Goal: Use online tool/utility: Use online tool/utility

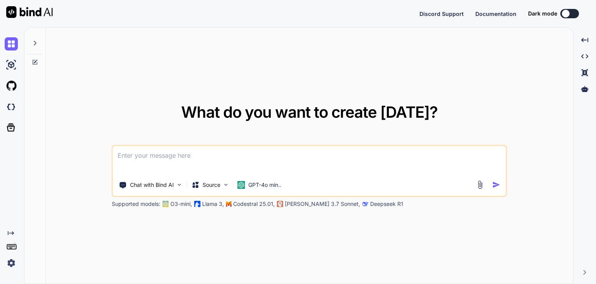
click at [234, 160] on textarea at bounding box center [309, 160] width 393 height 29
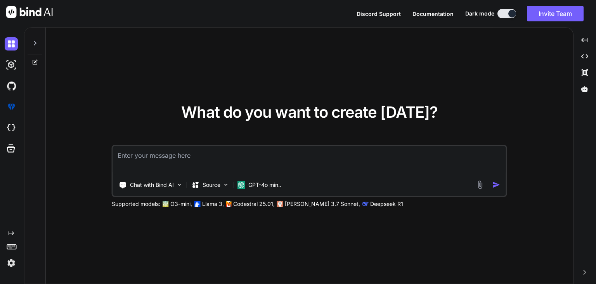
click at [269, 158] on textarea at bounding box center [309, 160] width 393 height 29
click at [538, 12] on button "Invite Team" at bounding box center [555, 14] width 57 height 16
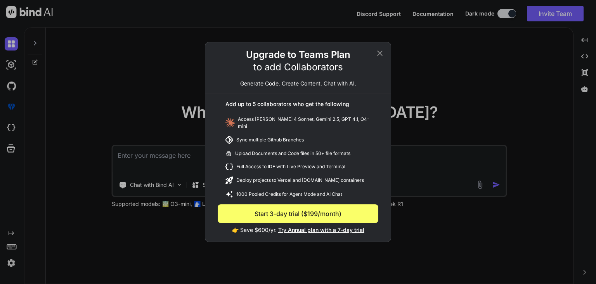
click at [485, 57] on div "Upgrade to Teams Plan to add Collaborators Generate Code. Create Content. Chat …" at bounding box center [298, 142] width 596 height 284
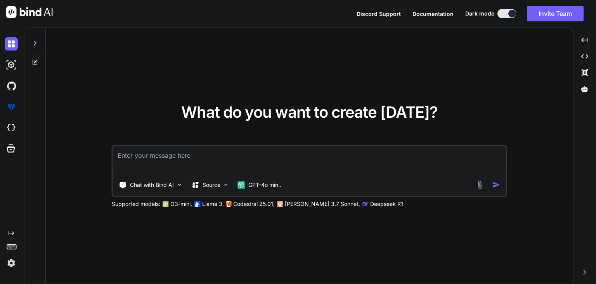
click at [11, 265] on img at bounding box center [11, 262] width 13 height 13
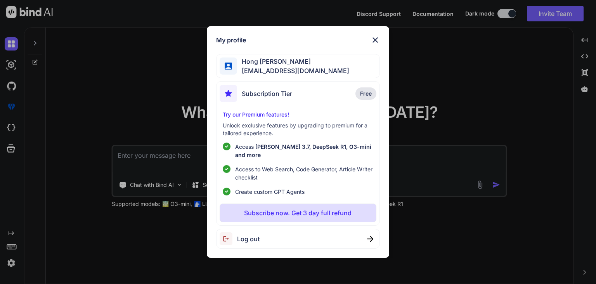
click at [142, 227] on div "My profile [PERSON_NAME] [PERSON_NAME][EMAIL_ADDRESS][DOMAIN_NAME] Subscription…" at bounding box center [298, 142] width 596 height 284
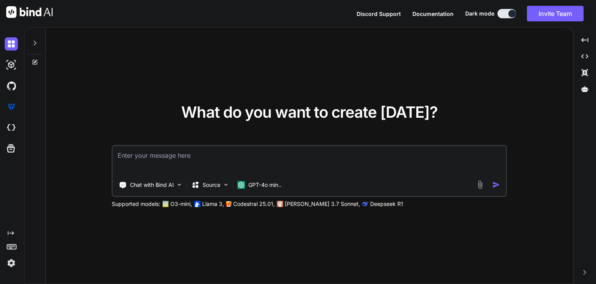
click at [196, 157] on textarea at bounding box center [309, 160] width 393 height 29
click at [224, 187] on img at bounding box center [226, 184] width 7 height 7
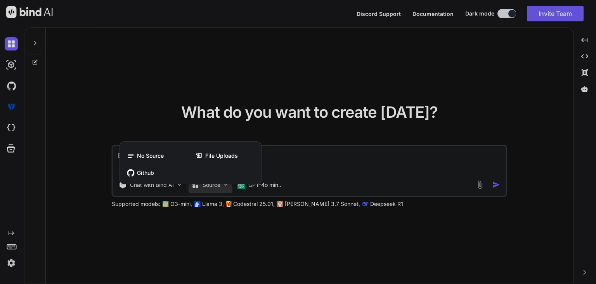
click at [222, 187] on div at bounding box center [298, 142] width 596 height 284
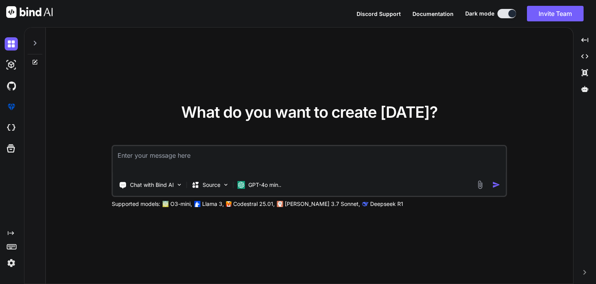
type textarea "x"
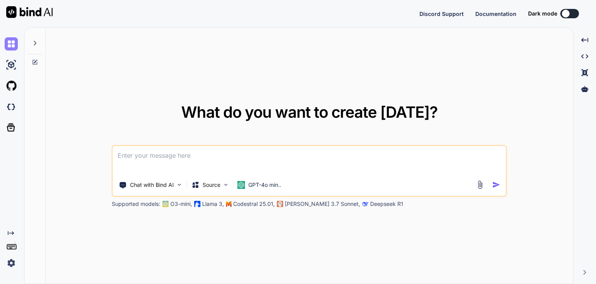
click at [12, 44] on img at bounding box center [11, 43] width 13 height 13
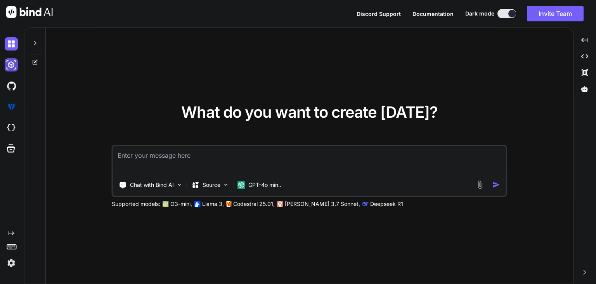
click at [15, 66] on img at bounding box center [11, 64] width 13 height 13
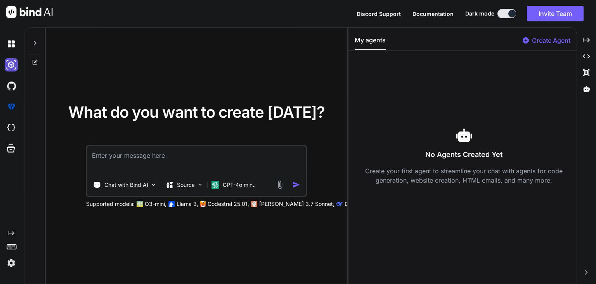
type textarea "x"
click at [3, 82] on div at bounding box center [10, 85] width 21 height 21
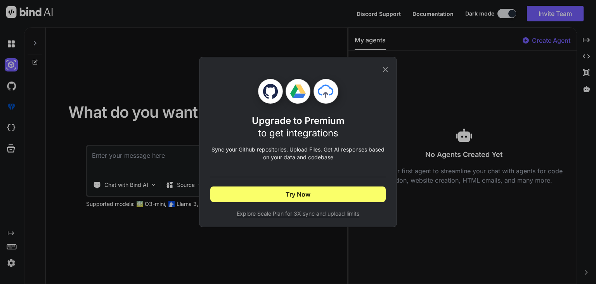
click at [5, 89] on div "Upgrade to Premium to get integrations Sync your Github repositories, Upload Fi…" at bounding box center [298, 142] width 596 height 284
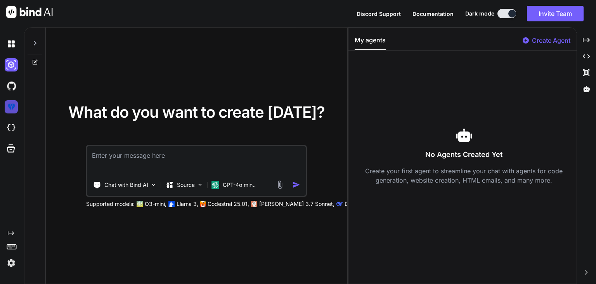
click at [10, 105] on img at bounding box center [11, 106] width 13 height 13
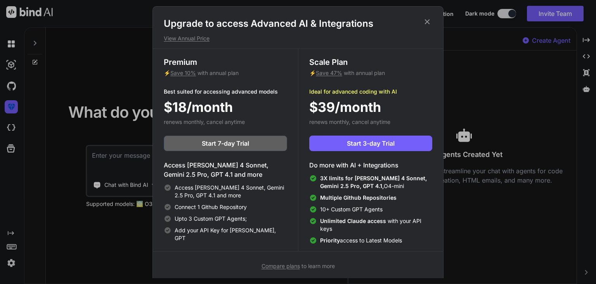
click at [12, 123] on div "Upgrade to access Advanced AI & Integrations View Annual Price Premium ⚡ Save 1…" at bounding box center [298, 142] width 596 height 284
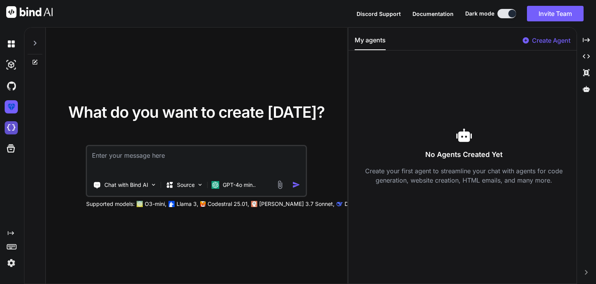
click at [10, 127] on img at bounding box center [11, 127] width 13 height 13
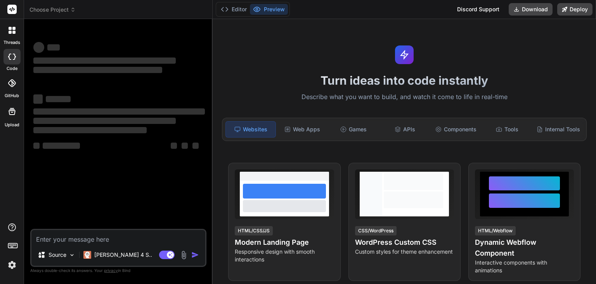
click at [8, 116] on icon at bounding box center [11, 111] width 9 height 9
type textarea "x"
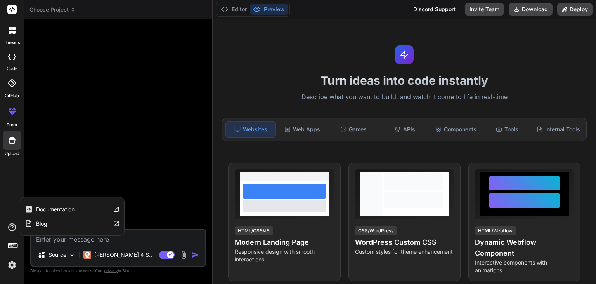
click at [47, 205] on div "Documentation" at bounding box center [72, 209] width 104 height 14
